Goal: Transaction & Acquisition: Purchase product/service

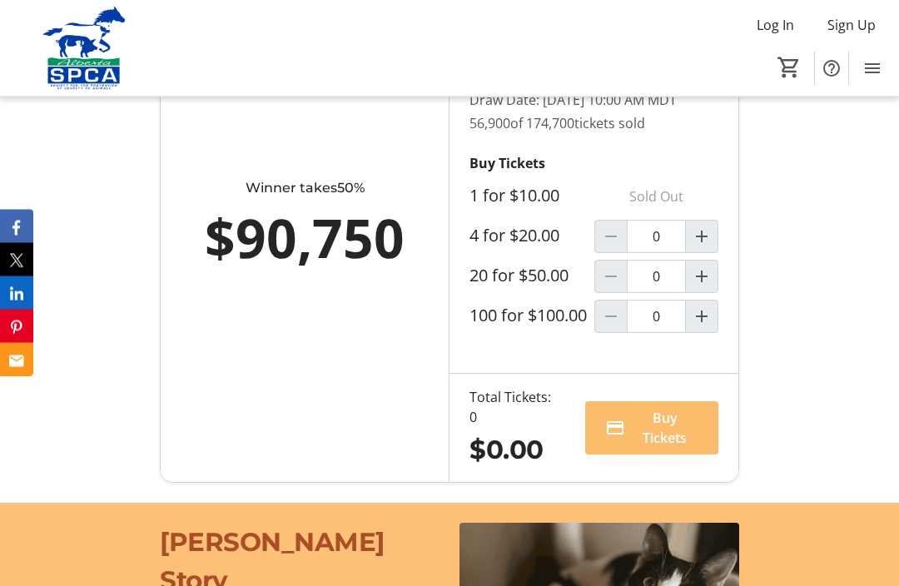
scroll to position [1200, 0]
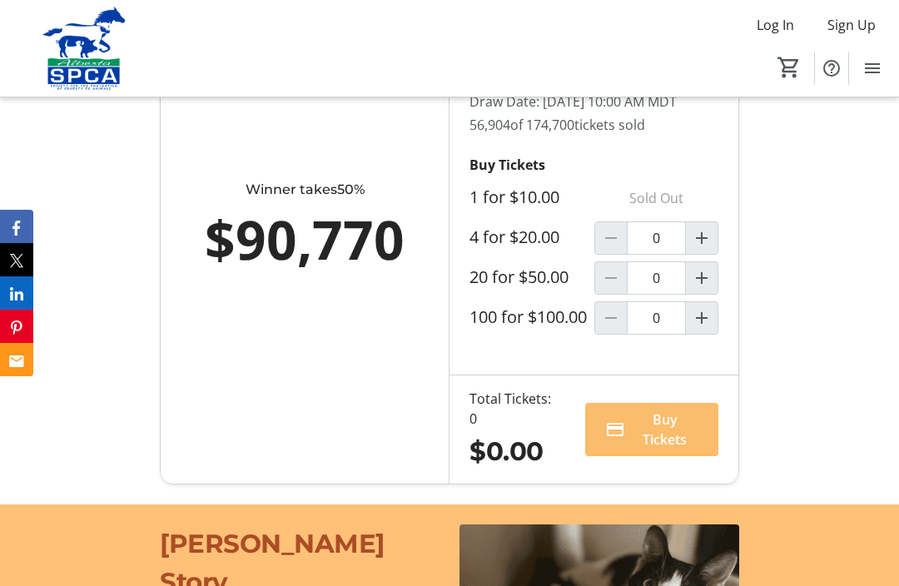
click at [704, 248] on mat-icon "Increment by one" at bounding box center [701, 238] width 20 height 20
type input "1"
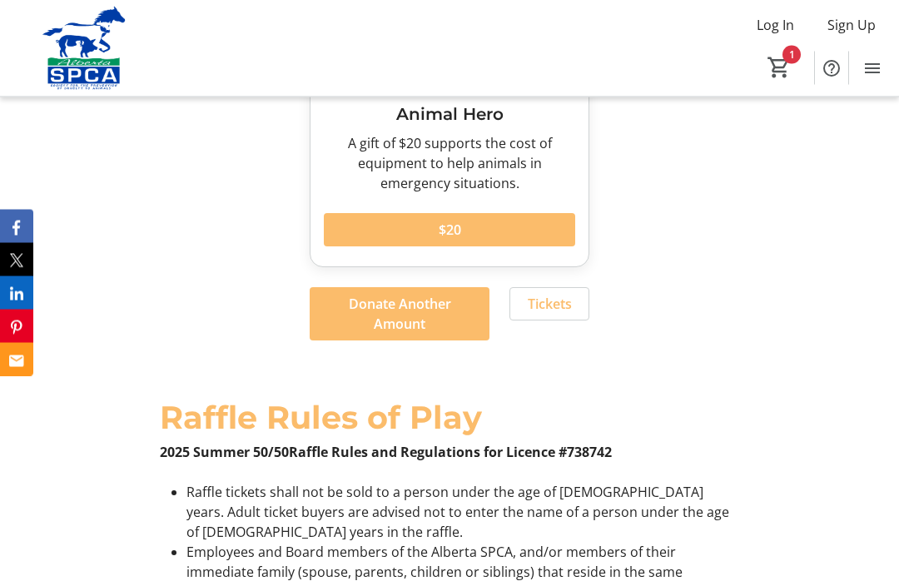
scroll to position [2750, 0]
click at [405, 334] on span "Donate Another Amount" at bounding box center [400, 314] width 140 height 40
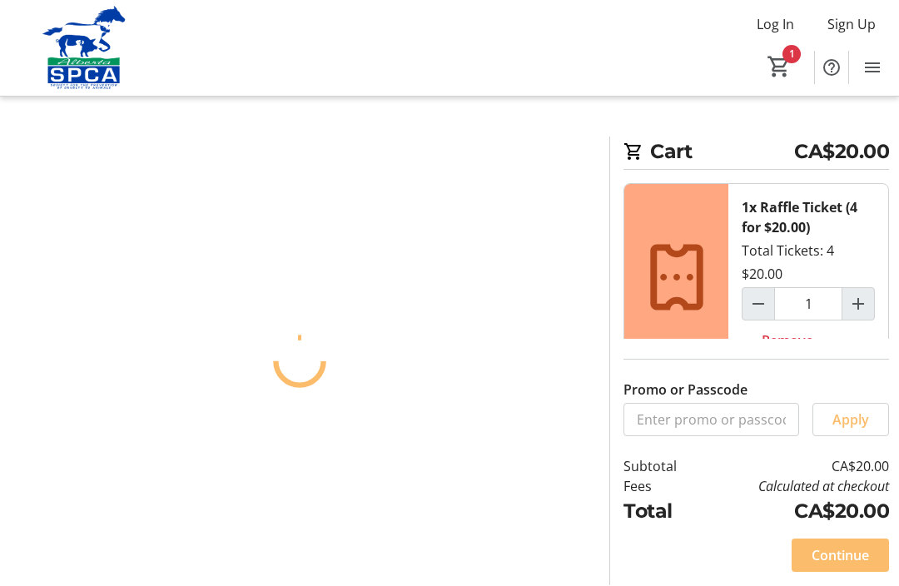
scroll to position [1, 0]
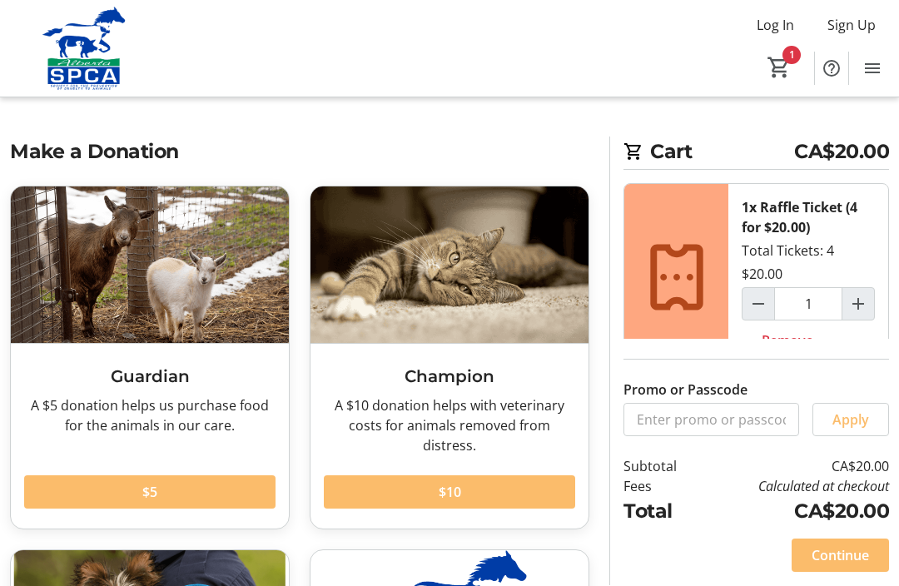
click at [740, 585] on div "Continue" at bounding box center [755, 555] width 265 height 60
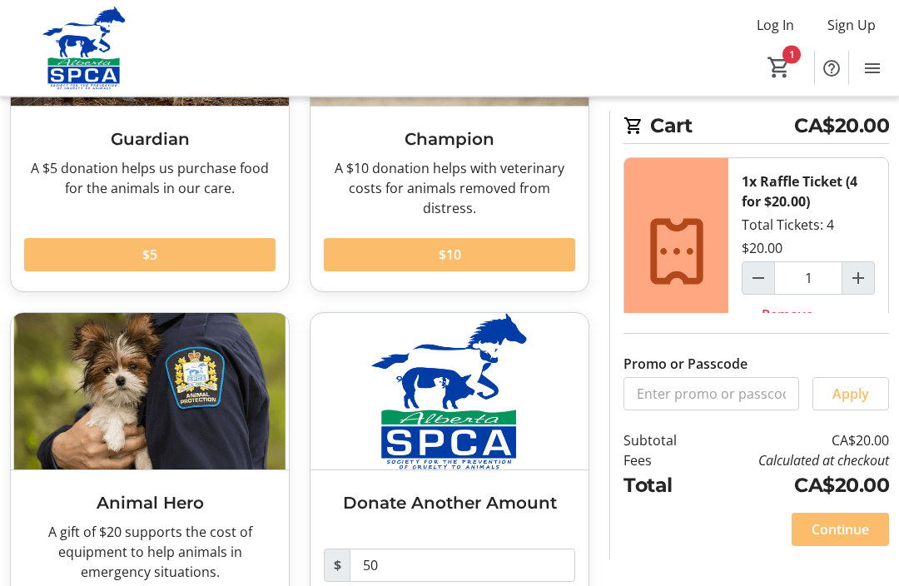
scroll to position [273, 0]
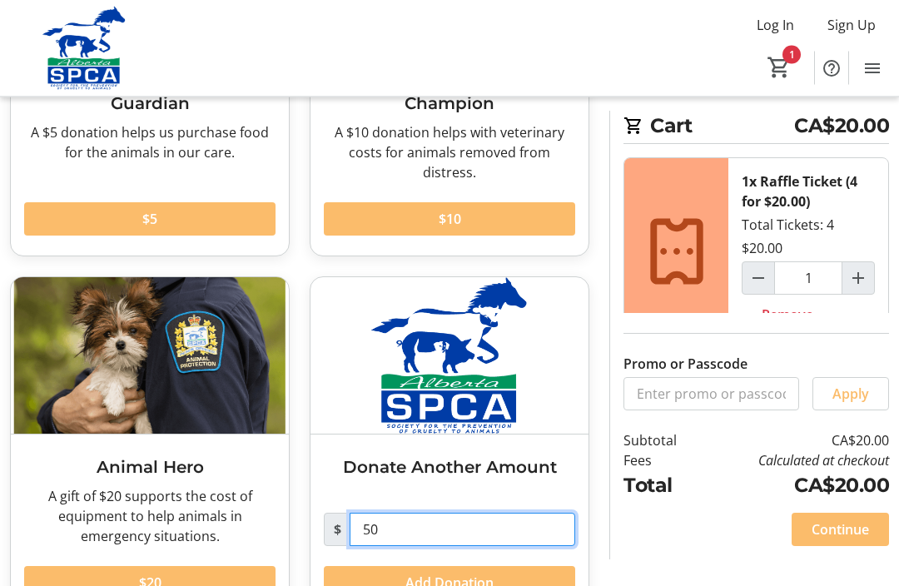
click at [398, 533] on input "50" at bounding box center [461, 529] width 225 height 33
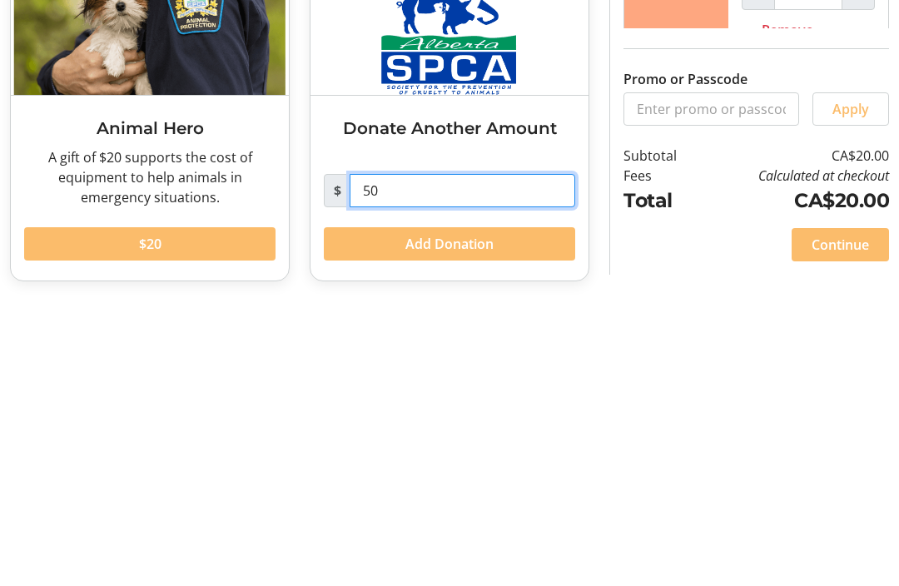
type input "5"
click at [458, 518] on span "Add Donation" at bounding box center [449, 528] width 88 height 20
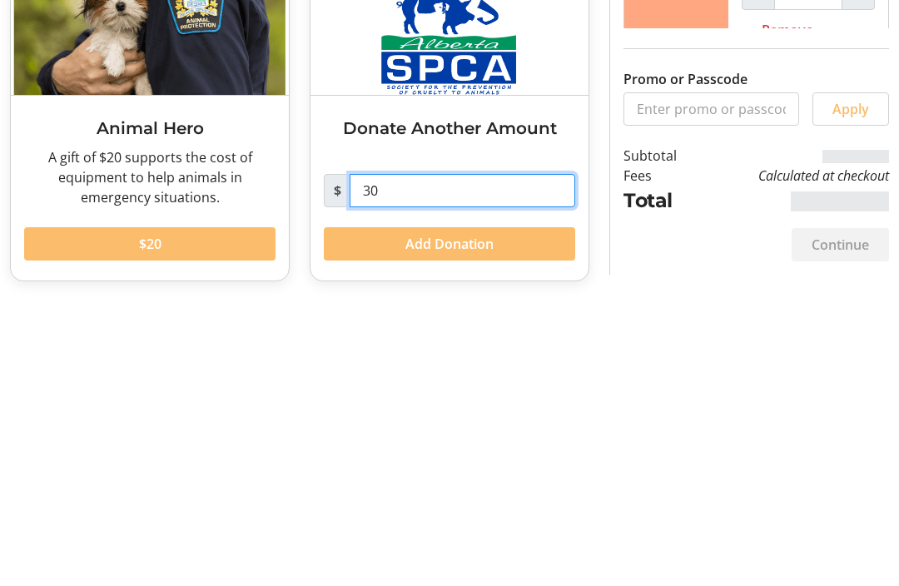
type input "3"
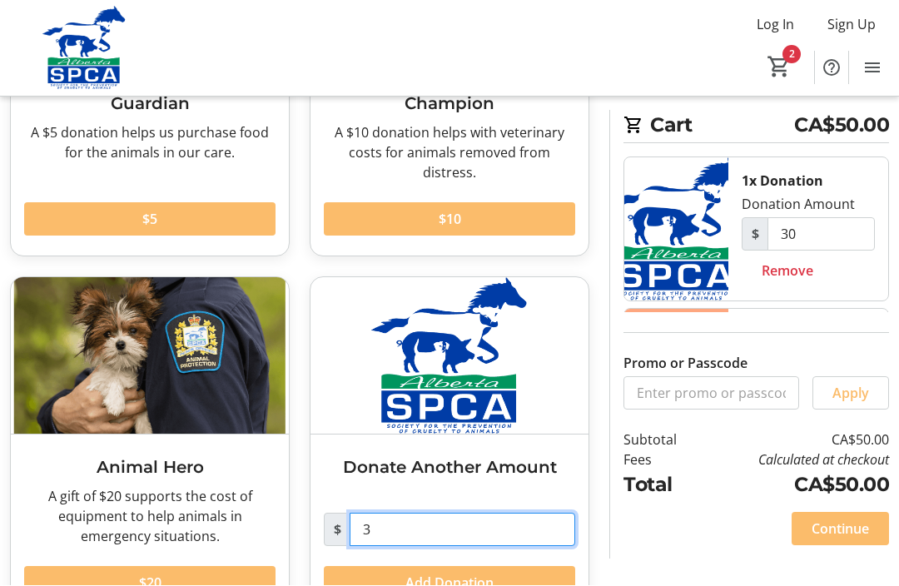
click at [394, 532] on input "3" at bounding box center [461, 529] width 225 height 33
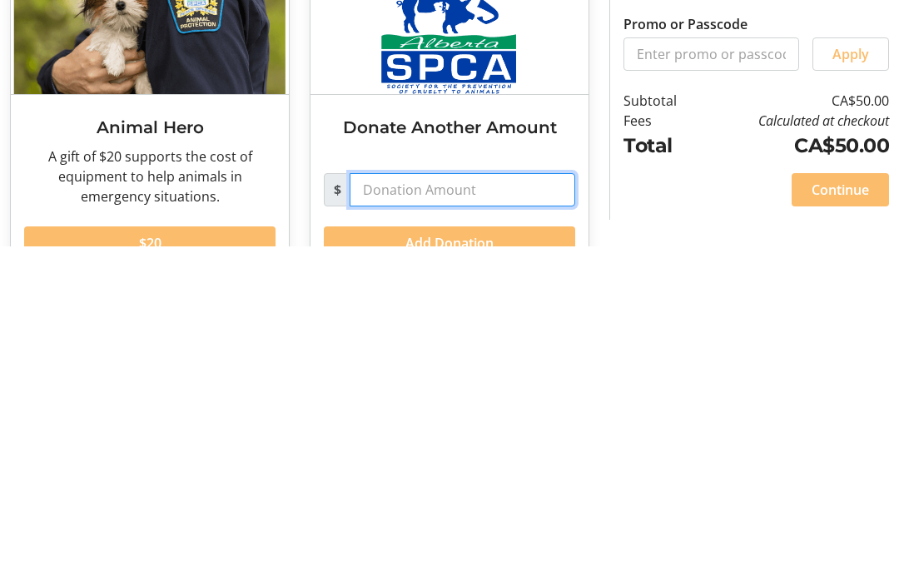
scroll to position [328, 0]
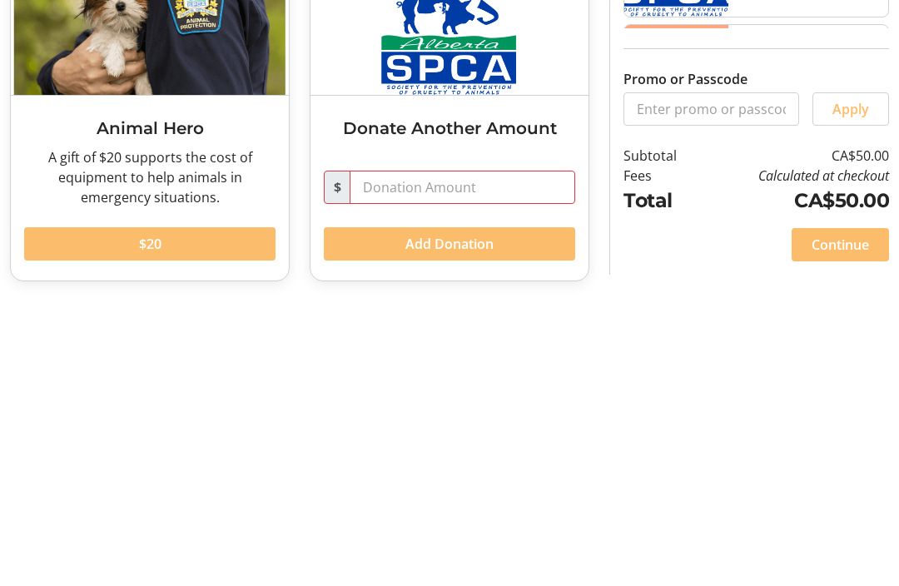
click at [840, 519] on span "Continue" at bounding box center [839, 529] width 57 height 20
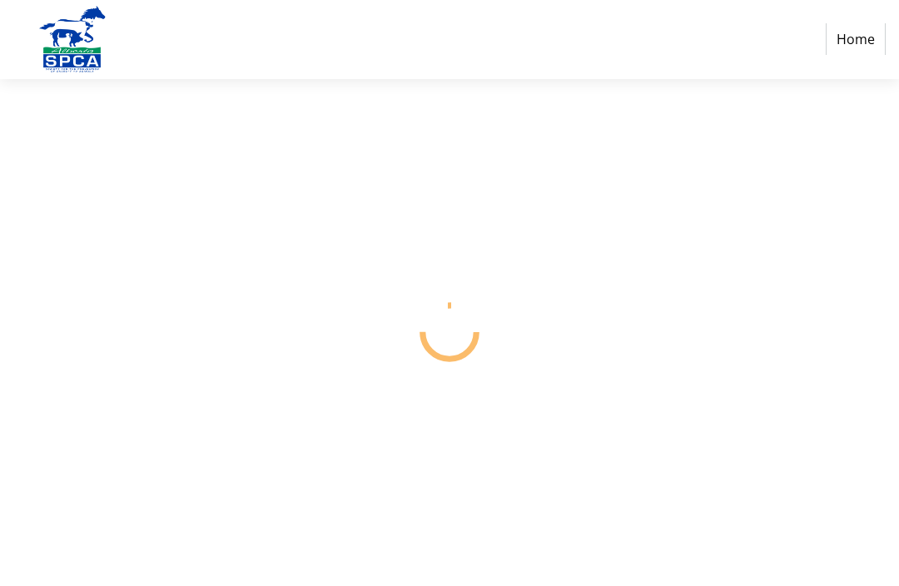
select select "CA"
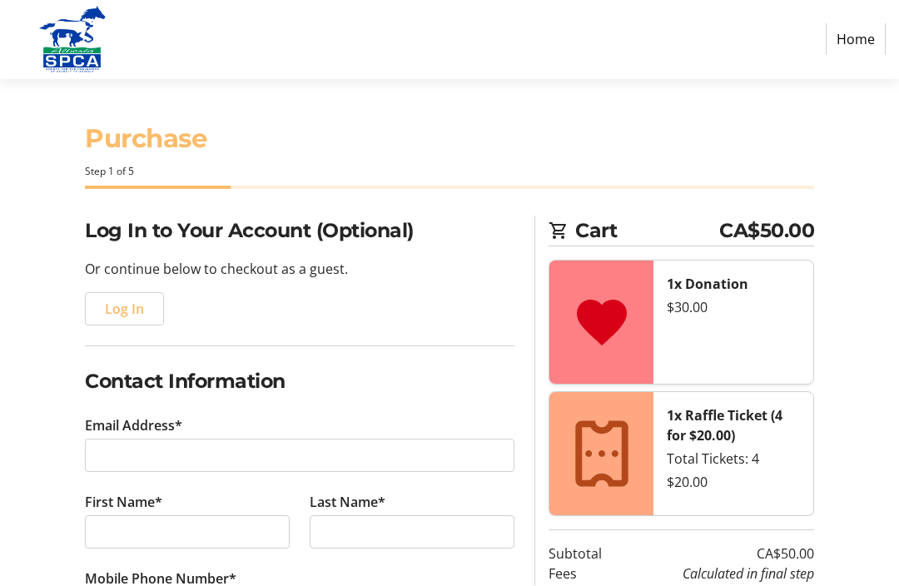
scroll to position [1, 0]
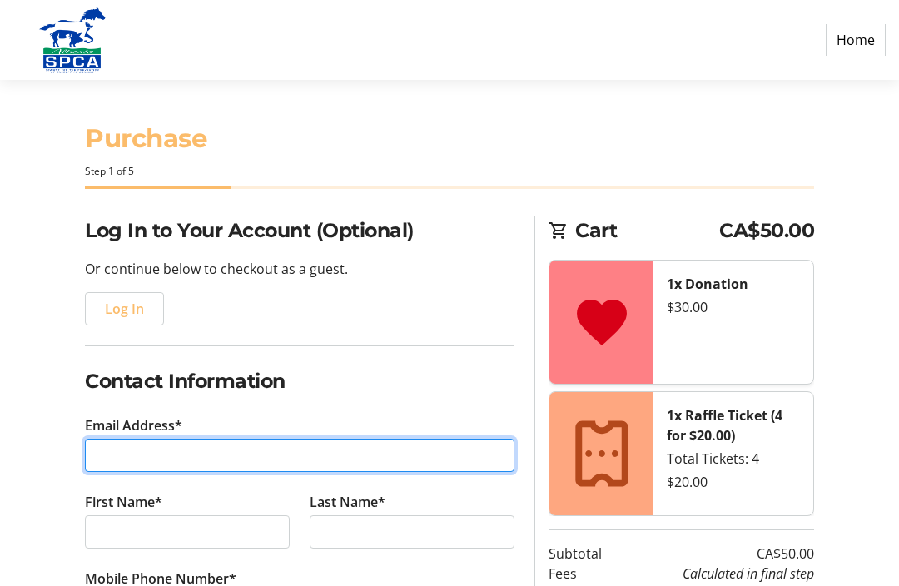
click at [110, 462] on input "Email Address*" at bounding box center [299, 455] width 429 height 33
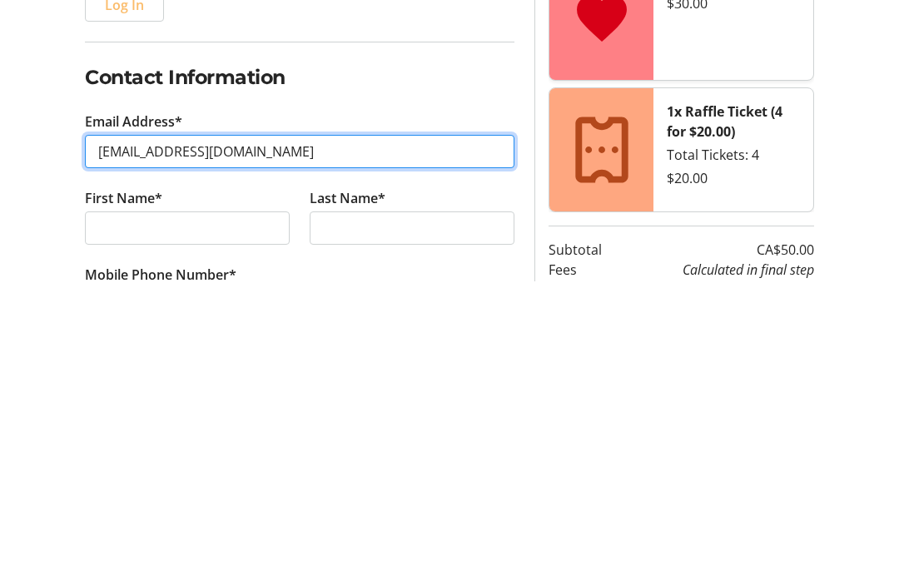
type input "[EMAIL_ADDRESS][DOMAIN_NAME]"
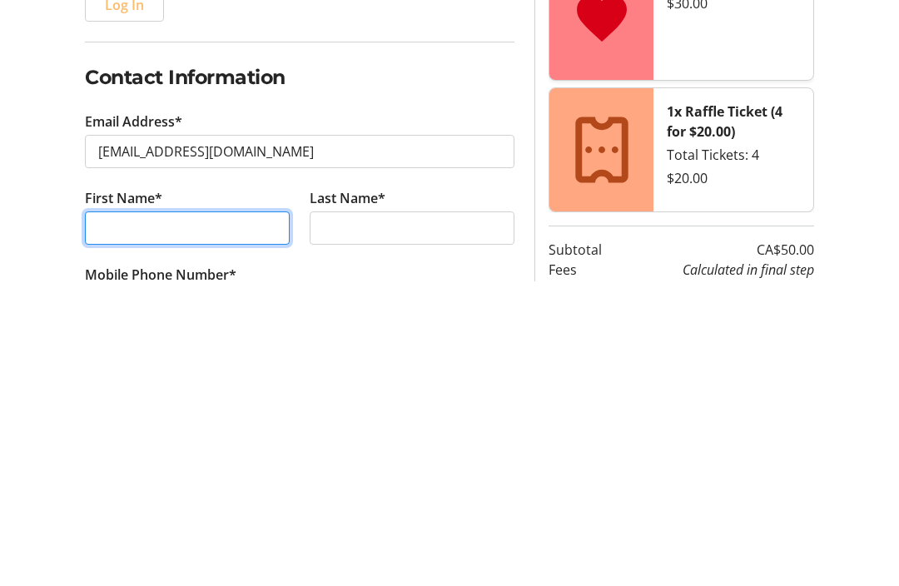
click at [128, 516] on input "First Name*" at bounding box center [187, 532] width 205 height 33
type input "[PERSON_NAME]"
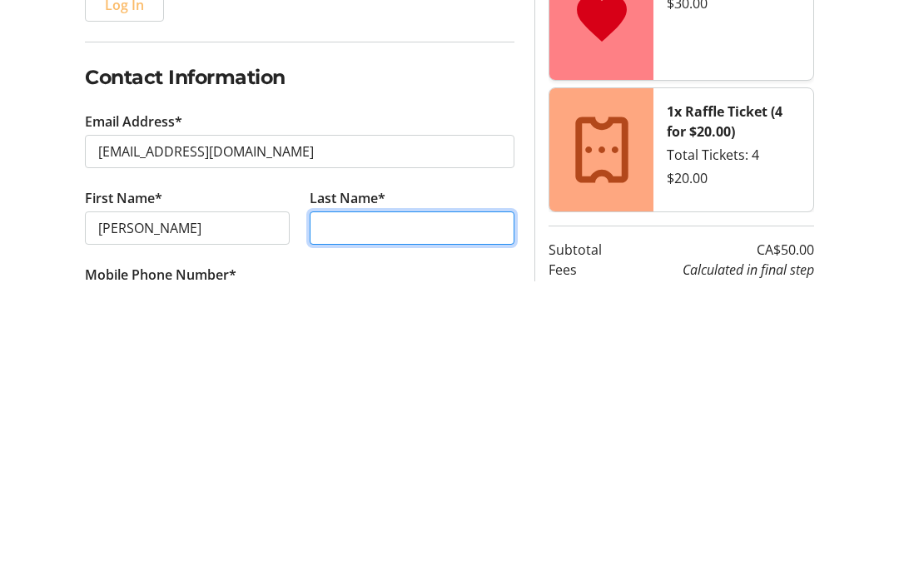
click at [345, 516] on input "Last Name*" at bounding box center [412, 532] width 205 height 33
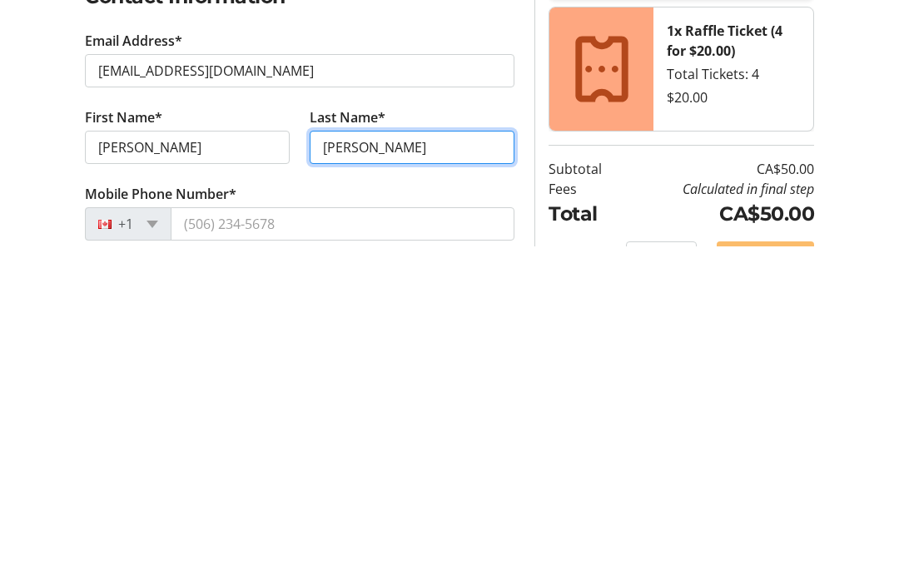
scroll to position [58, 0]
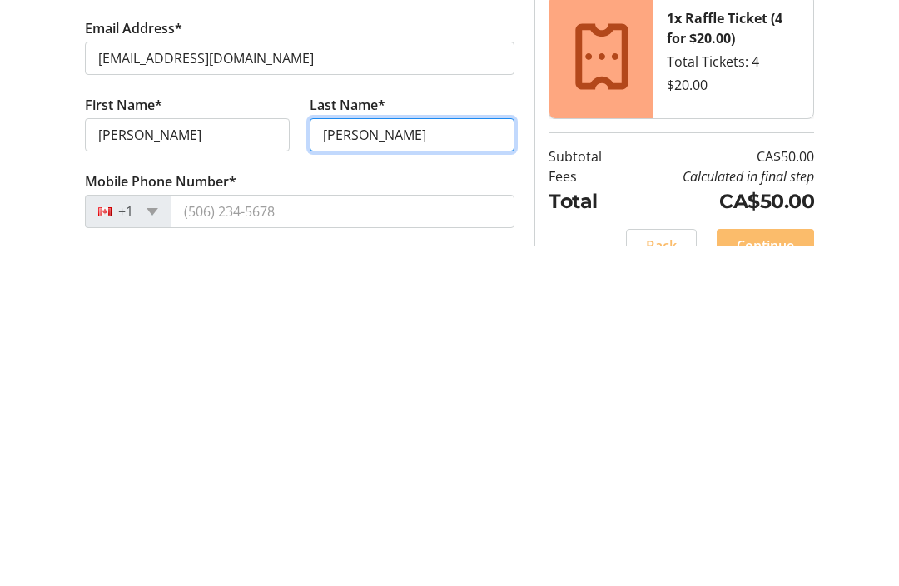
type input "[PERSON_NAME]"
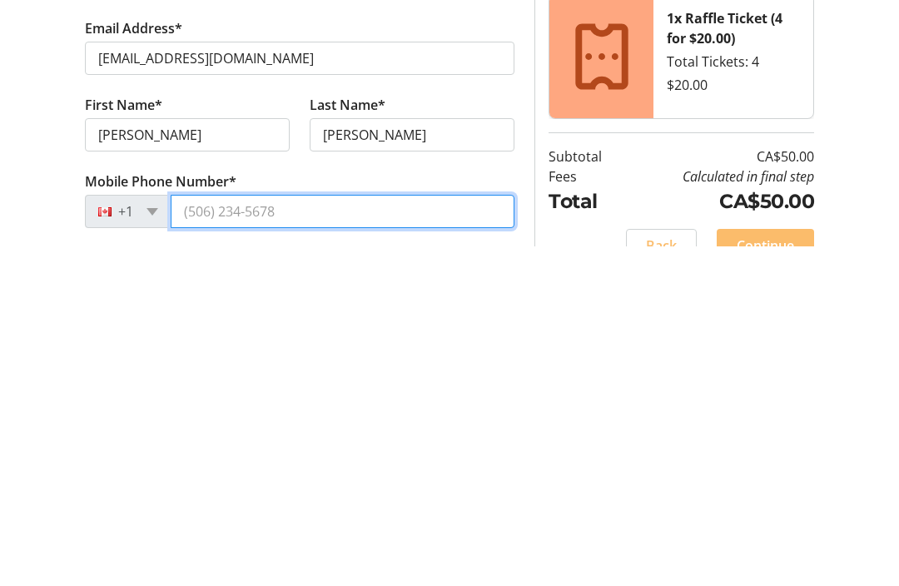
click at [224, 534] on input "Mobile Phone Number*" at bounding box center [343, 550] width 344 height 33
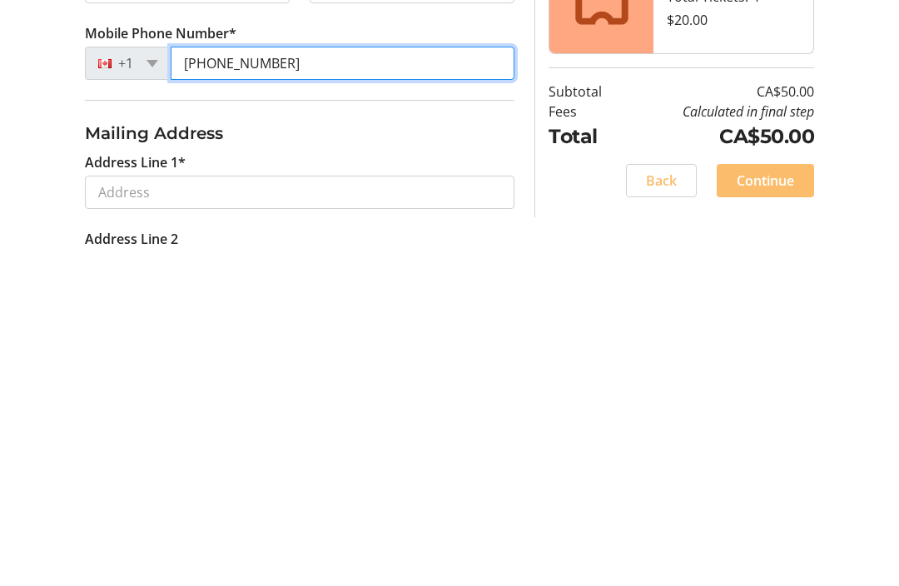
scroll to position [213, 0]
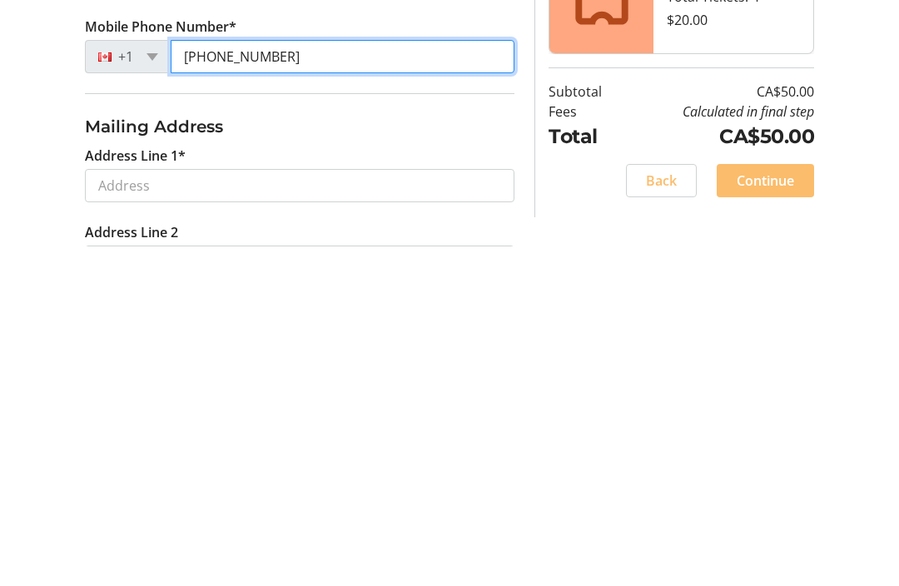
type input "[PHONE_NUMBER]"
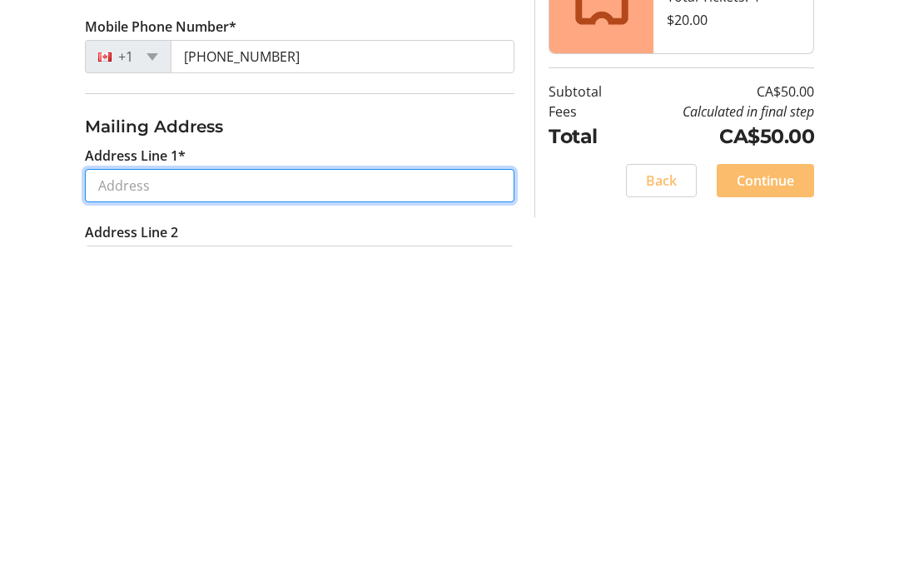
click at [117, 508] on input "Address Line 1*" at bounding box center [299, 524] width 429 height 33
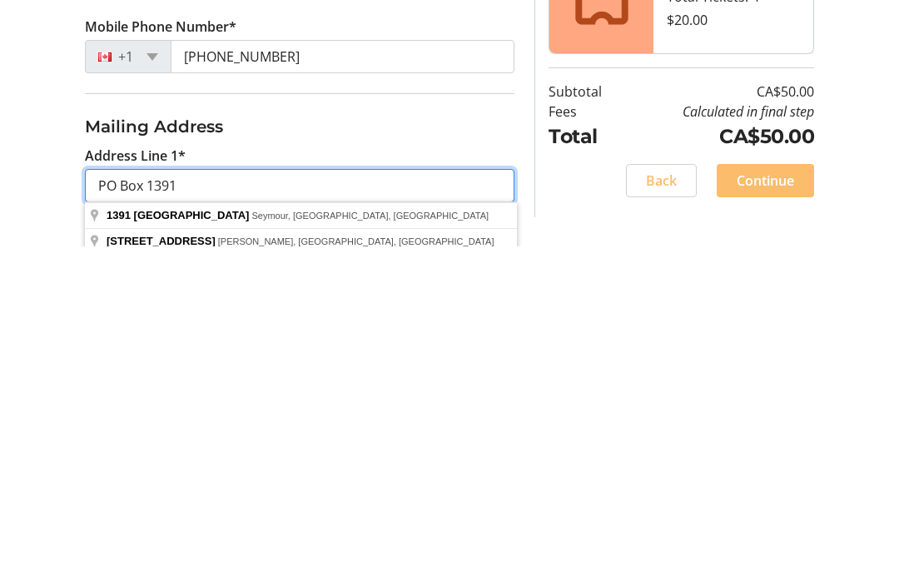
type input "PO Box 1391"
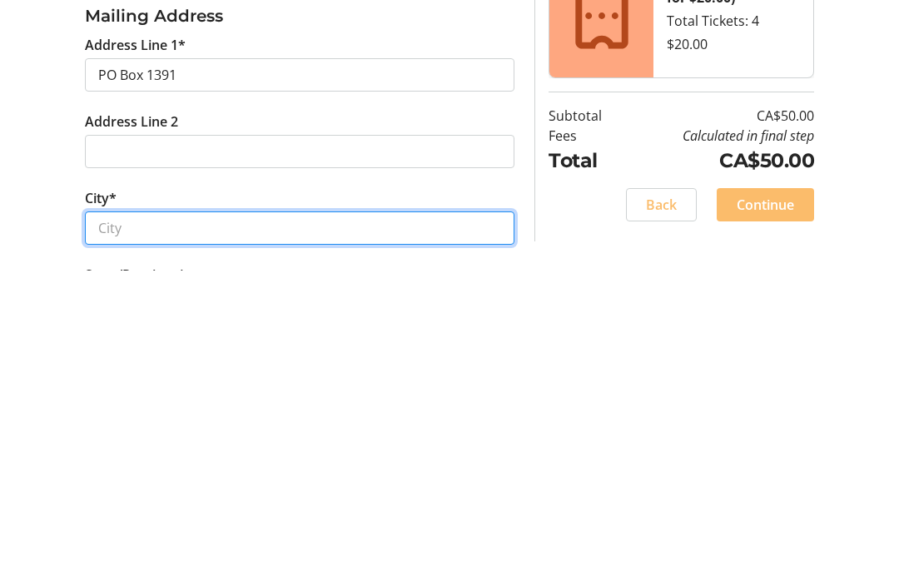
click at [110, 527] on input "City*" at bounding box center [299, 543] width 429 height 33
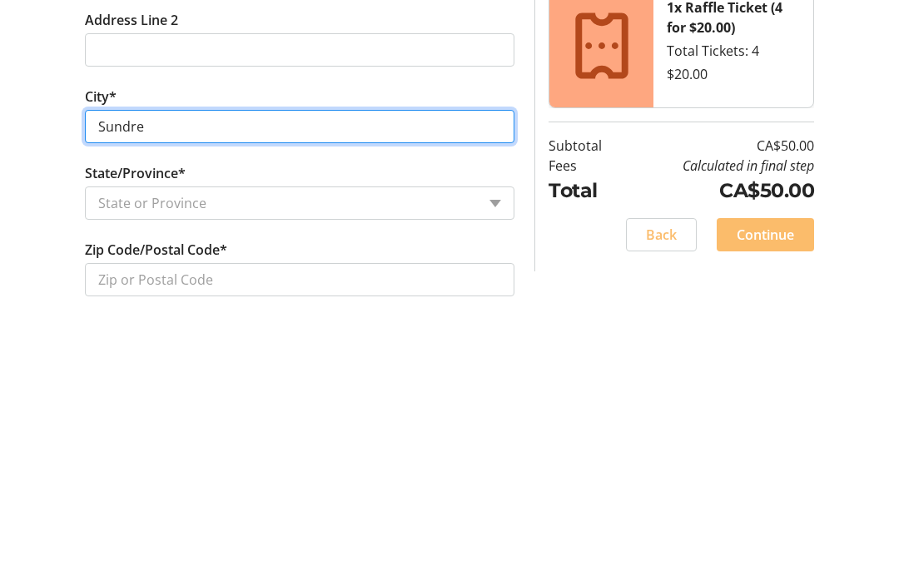
scroll to position [500, 0]
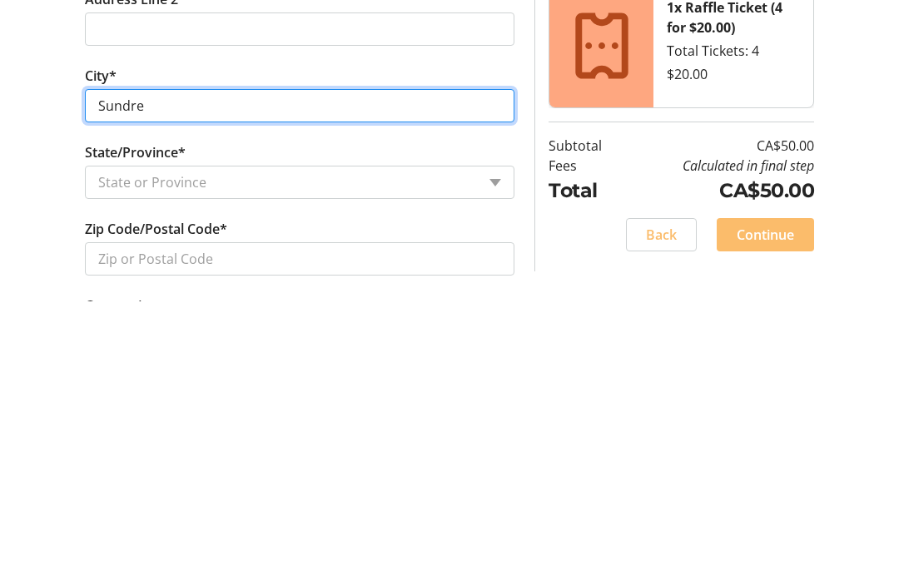
type input "Sundre"
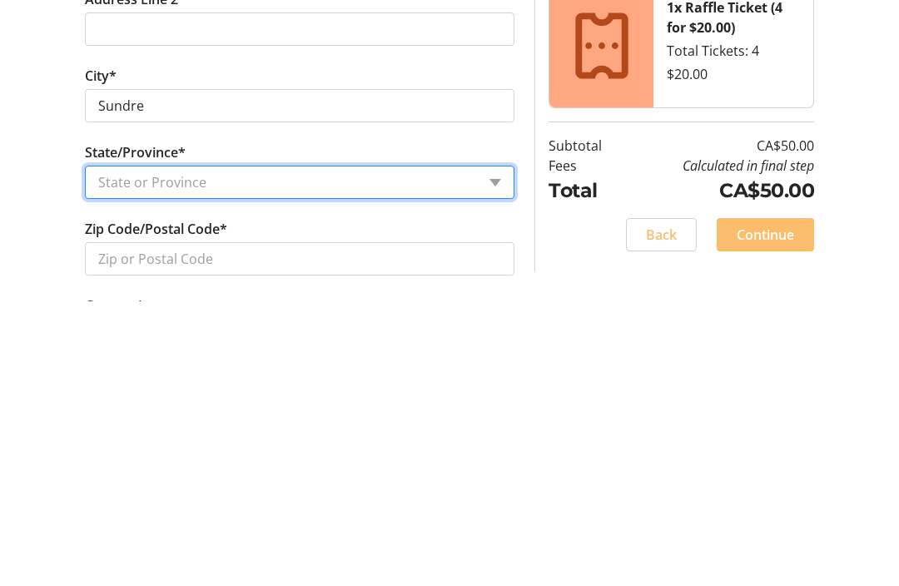
click at [497, 451] on select "State or Province State or Province [GEOGRAPHIC_DATA] [GEOGRAPHIC_DATA] [GEOGRA…" at bounding box center [299, 467] width 429 height 33
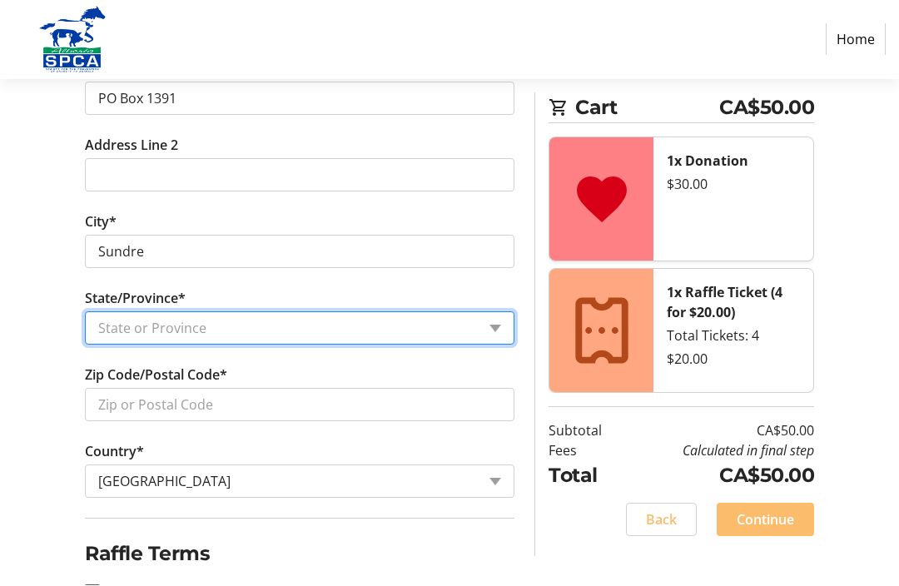
select select "AB"
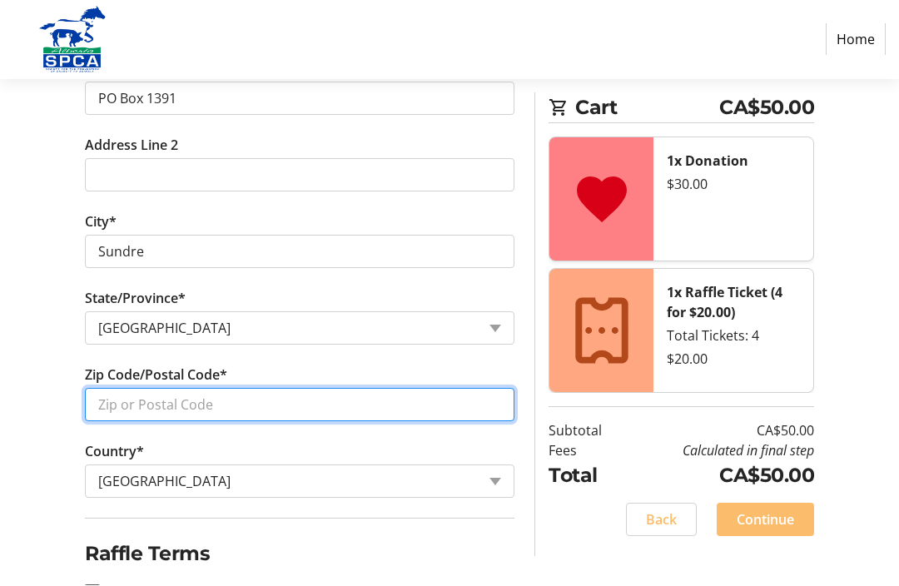
click at [117, 413] on input "Zip Code/Postal Code*" at bounding box center [299, 405] width 429 height 33
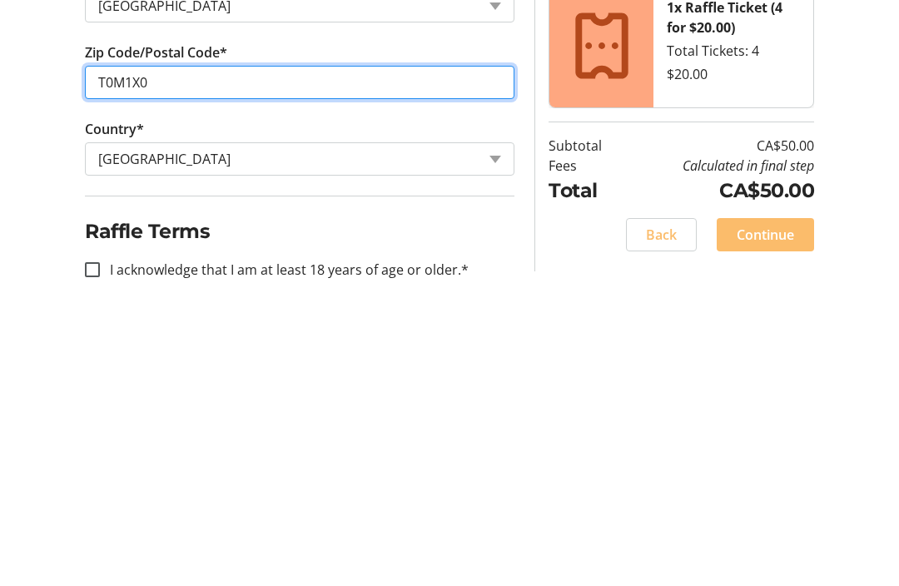
scroll to position [694, 0]
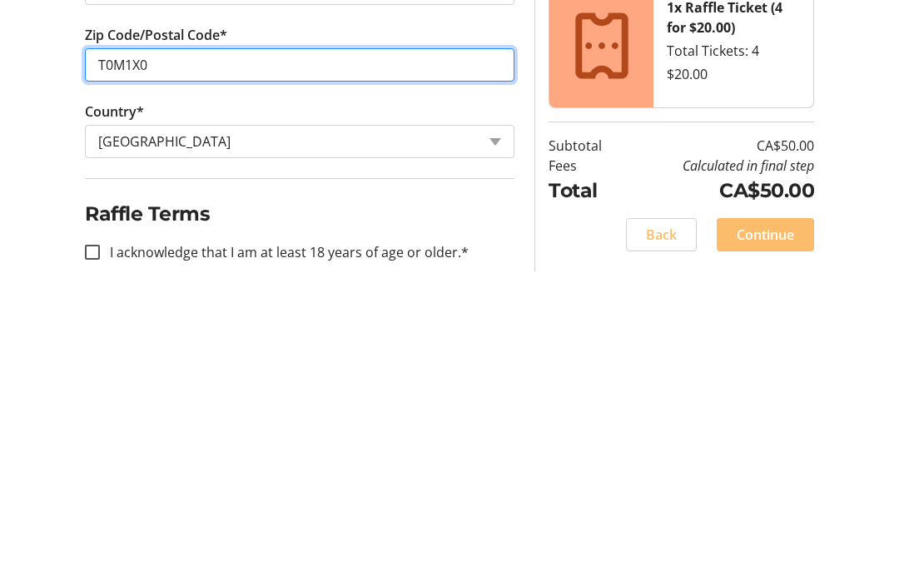
type input "T0M1X0"
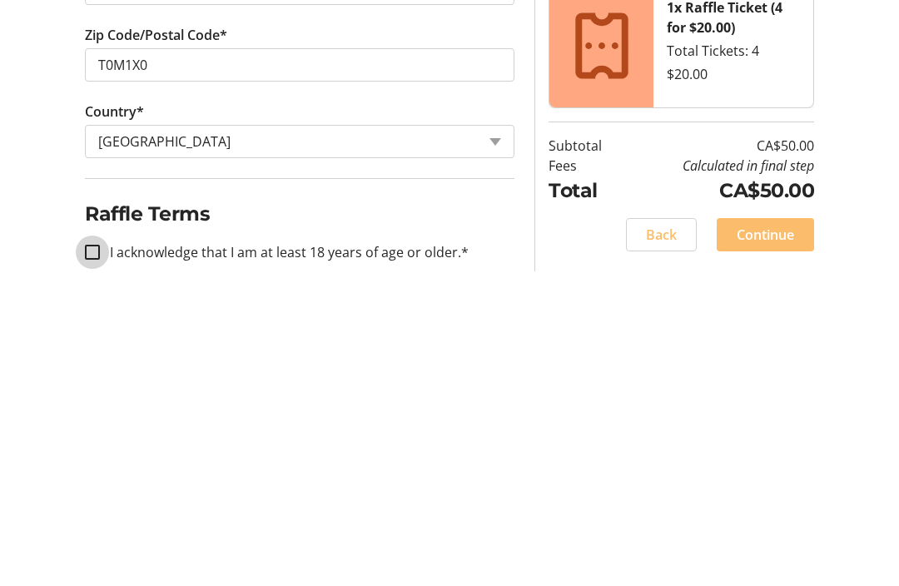
click at [94, 530] on input "I acknowledge that I am at least 18 years of age or older.*" at bounding box center [92, 537] width 15 height 15
checkbox input "true"
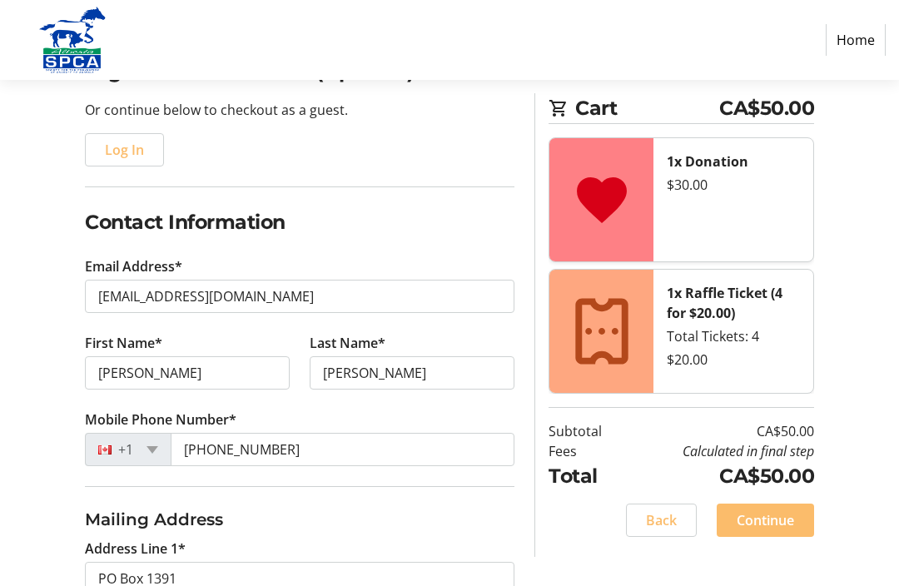
scroll to position [159, 0]
click at [774, 526] on span "Continue" at bounding box center [764, 520] width 57 height 20
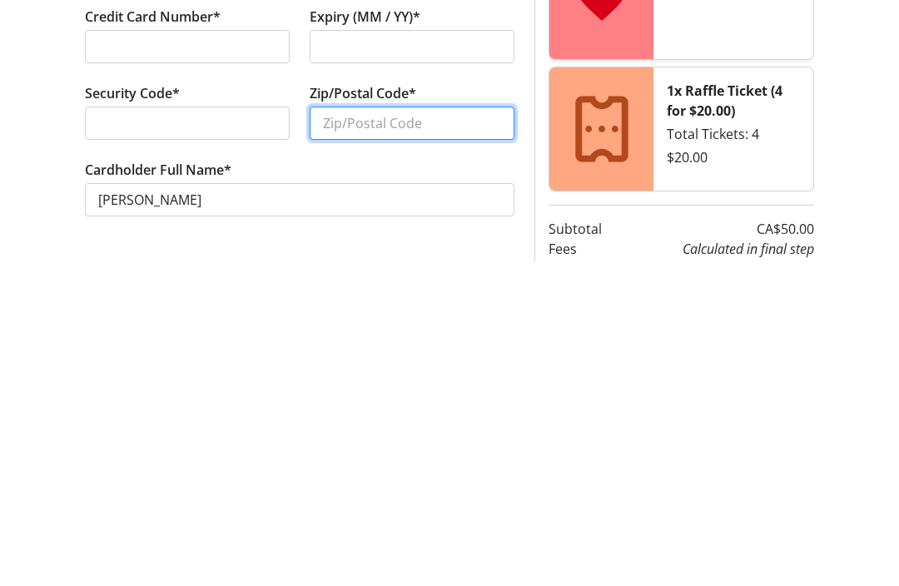
click at [364, 432] on input "Zip/Postal Code*" at bounding box center [412, 448] width 205 height 33
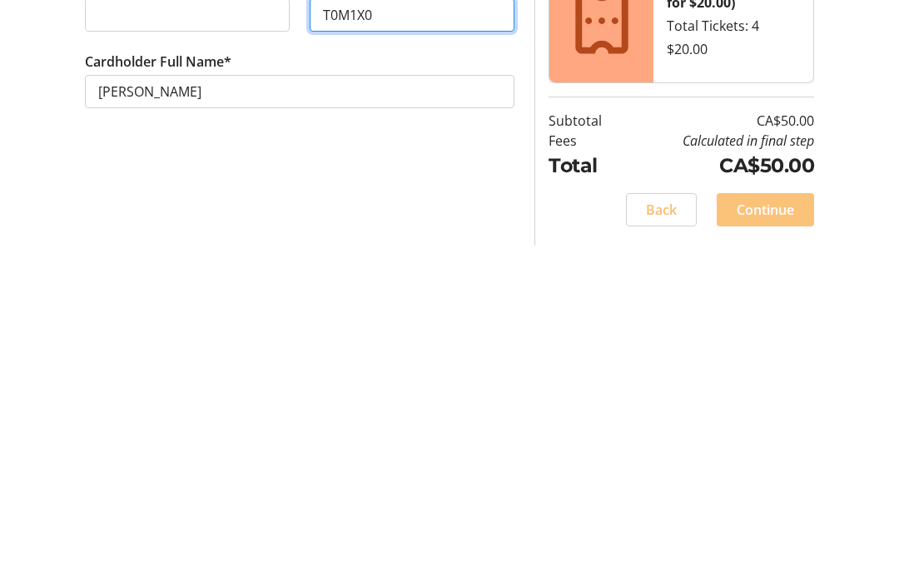
scroll to position [93, 0]
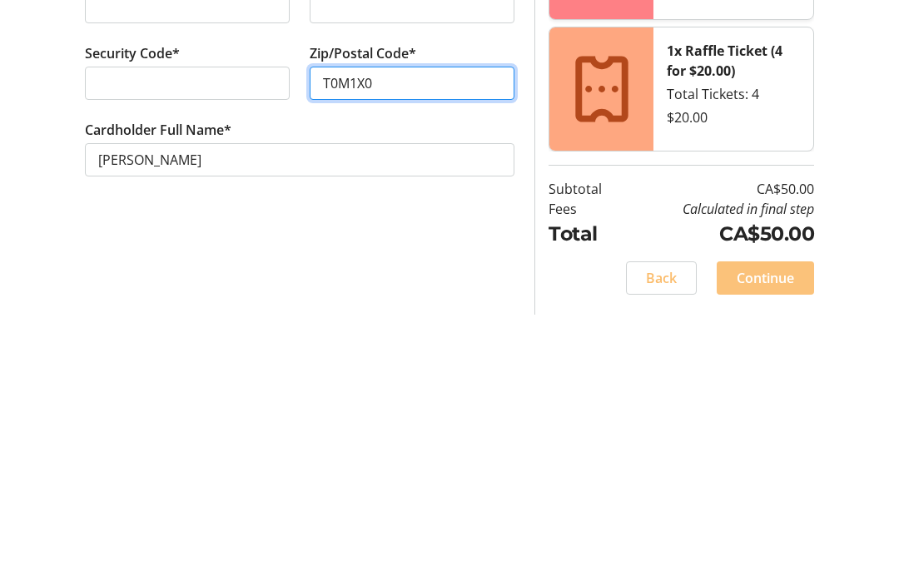
type input "T0M1X0"
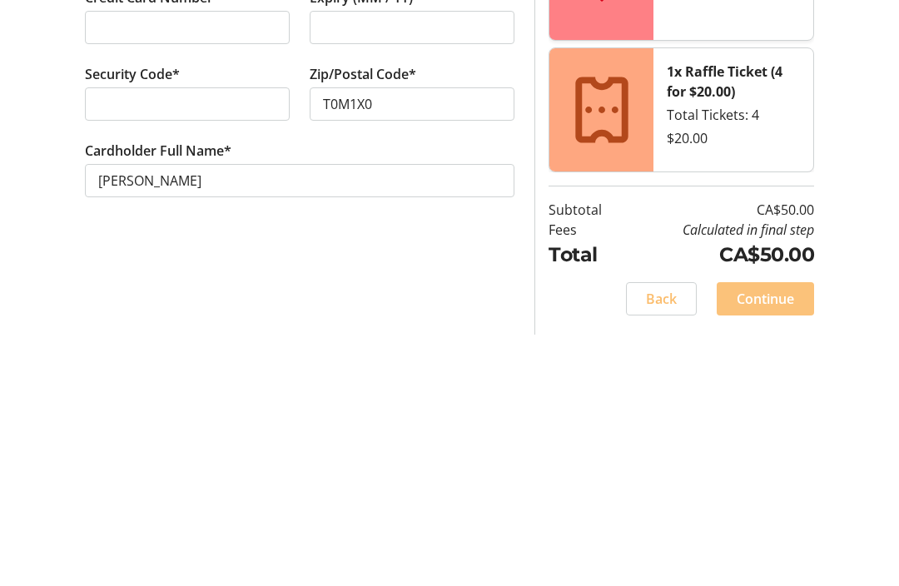
click at [769, 540] on span "Continue" at bounding box center [764, 550] width 57 height 20
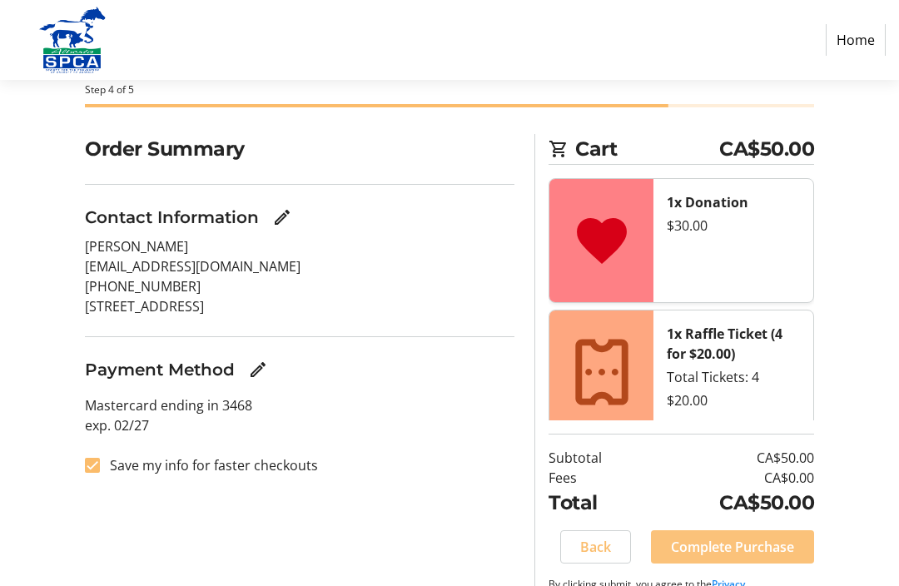
scroll to position [82, 0]
click at [721, 558] on span "Complete Purchase" at bounding box center [732, 548] width 123 height 20
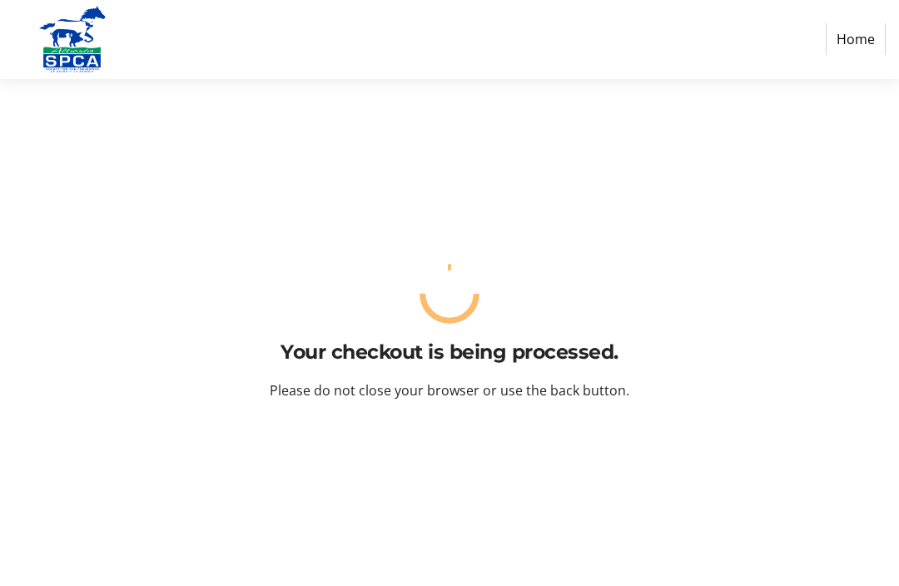
scroll to position [0, 0]
